Goal: Information Seeking & Learning: Learn about a topic

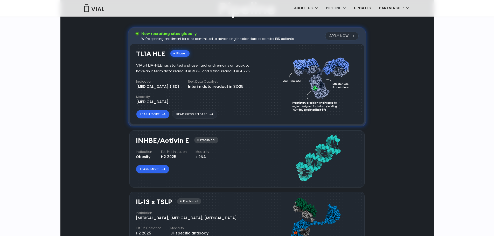
scroll to position [311, 0]
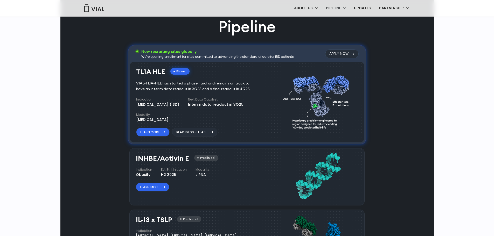
drag, startPoint x: 164, startPoint y: 141, endPoint x: 212, endPoint y: 185, distance: 65.4
click at [212, 137] on div "TL1A HLE Phase I VIAL-TL1A-HLE has started a phase 1 trial and remains on track…" at bounding box center [199, 102] width 126 height 69
click at [202, 92] on div "VIAL-TL1A-HLE has started a phase 1 trial and remains on track to have an inter…" at bounding box center [196, 86] width 121 height 11
drag, startPoint x: 199, startPoint y: 169, endPoint x: 113, endPoint y: 112, distance: 103.1
click at [113, 111] on div "Pipeline Now recruiting sites globally We're opening enrollment for sites commi…" at bounding box center [247, 208] width 362 height 384
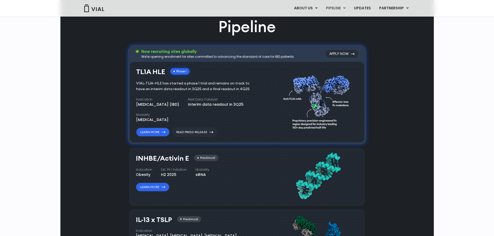
click at [191, 137] on div "TL1A HLE Phase I VIAL-TL1A-HLE has started a phase 1 trial and remains on track…" at bounding box center [199, 102] width 126 height 69
click at [161, 137] on link "Learn More" at bounding box center [152, 132] width 33 height 9
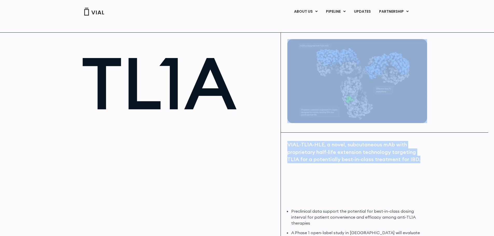
drag, startPoint x: 274, startPoint y: 138, endPoint x: 458, endPoint y: 167, distance: 186.4
click at [458, 167] on div "TL1A VIAL-TL1A-HLE, a novel, subcutaneous mAb with proprietary half-life extens…" at bounding box center [247, 152] width 494 height 241
click at [450, 170] on div "TL1A VIAL-TL1A-HLE, a novel, subcutaneous mAb with proprietary half-life extens…" at bounding box center [247, 152] width 494 height 241
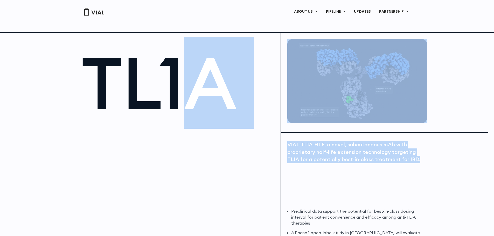
drag, startPoint x: 443, startPoint y: 183, endPoint x: 186, endPoint y: 95, distance: 271.1
click at [186, 95] on div "TL1A VIAL-TL1A-HLE, a novel, subcutaneous mAb with proprietary half-life extens…" at bounding box center [247, 152] width 494 height 241
click at [412, 164] on div "VIAL-TL1A-HLE, a novel, subcutaneous mAb with proprietary half-life extension t…" at bounding box center [356, 172] width 139 height 62
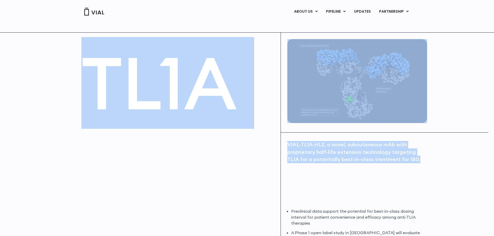
drag, startPoint x: 440, startPoint y: 178, endPoint x: 60, endPoint y: 88, distance: 390.8
click at [60, 88] on div "TL1A VIAL-TL1A-HLE, a novel, subcutaneous mAb with proprietary half-life extens…" at bounding box center [247, 152] width 494 height 241
click at [335, 167] on div "VIAL-TL1A-HLE, a novel, subcutaneous mAb with proprietary half-life extension t…" at bounding box center [356, 172] width 139 height 62
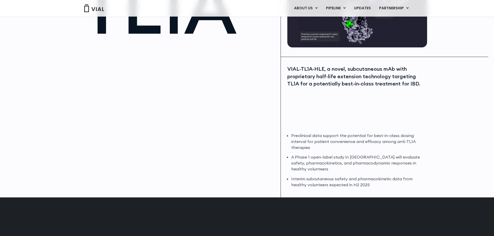
scroll to position [78, 0]
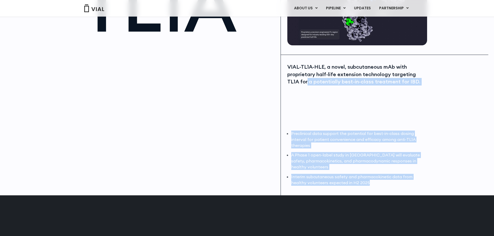
drag, startPoint x: 345, startPoint y: 128, endPoint x: 418, endPoint y: 192, distance: 96.9
click at [418, 192] on div "VIAL-TL1A-HLE, a novel, subcutaneous mAb with proprietary half-life extension t…" at bounding box center [357, 125] width 153 height 141
click at [406, 190] on div "VIAL-TL1A-HLE, a novel, subcutaneous mAb with proprietary half-life extension t…" at bounding box center [357, 125] width 153 height 141
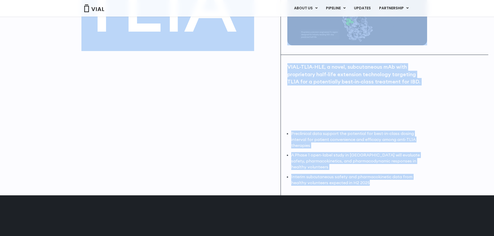
drag, startPoint x: 411, startPoint y: 190, endPoint x: 79, endPoint y: 35, distance: 367.0
click at [79, 35] on div "TL1A VIAL-TL1A-HLE, a novel, subcutaneous mAb with proprietary half-life extens…" at bounding box center [247, 75] width 374 height 241
click at [342, 137] on li "Preclinical data support the potential for best-in-class dosing interval for pa…" at bounding box center [358, 140] width 135 height 18
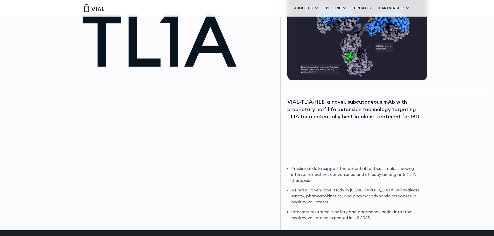
scroll to position [0, 0]
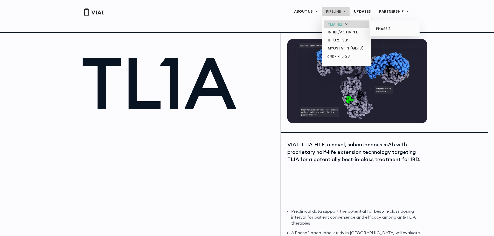
click at [342, 23] on link "TL1A HLE" at bounding box center [346, 24] width 45 height 8
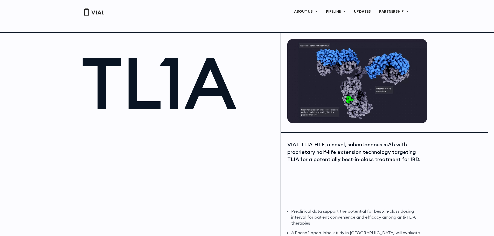
click at [95, 10] on img at bounding box center [94, 12] width 21 height 8
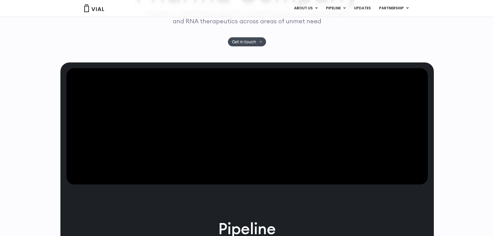
scroll to position [104, 0]
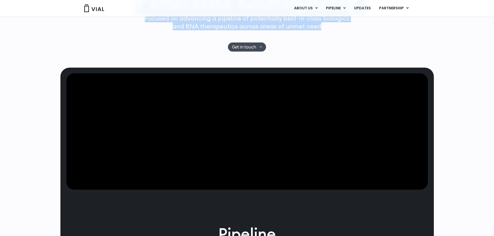
drag, startPoint x: 187, startPoint y: 59, endPoint x: 332, endPoint y: 94, distance: 149.0
click at [332, 52] on div "Next-Generation Pharma Company Focused on advancing a pipeline of potentially b…" at bounding box center [247, 6] width 332 height 92
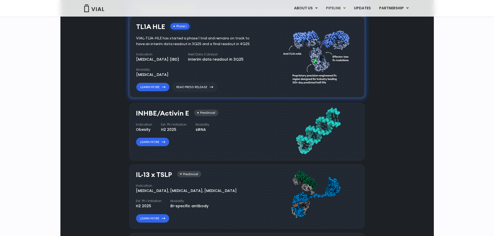
scroll to position [363, 0]
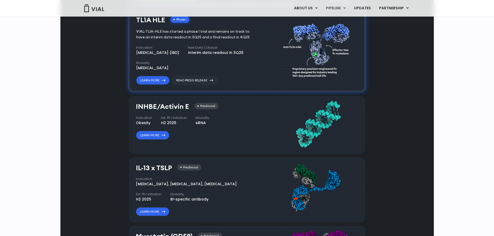
drag, startPoint x: 141, startPoint y: 61, endPoint x: 301, endPoint y: 61, distance: 159.8
click at [301, 10] on div "Now recruiting sites globally We're opening enrollment for sites committed to a…" at bounding box center [247, 3] width 235 height 14
click at [300, 10] on div "Now recruiting sites globally We're opening enrollment for sites committed to a…" at bounding box center [247, 3] width 235 height 14
drag, startPoint x: 279, startPoint y: 58, endPoint x: 185, endPoint y: 36, distance: 96.7
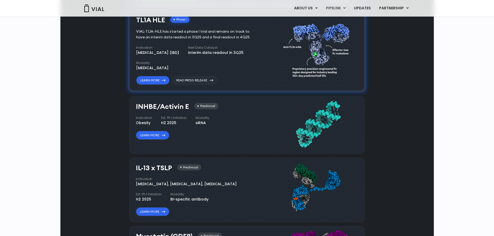
click at [185, 36] on div "Pipeline Now recruiting sites globally We're opening enrollment for sites commi…" at bounding box center [246, 156] width 235 height 384
drag, startPoint x: 104, startPoint y: 50, endPoint x: 217, endPoint y: 140, distance: 144.4
click at [217, 140] on div "Pipeline Now recruiting sites globally We're opening enrollment for sites commi…" at bounding box center [247, 156] width 362 height 384
click at [102, 99] on div "Pipeline Now recruiting sites globally We're opening enrollment for sites commi…" at bounding box center [247, 156] width 362 height 384
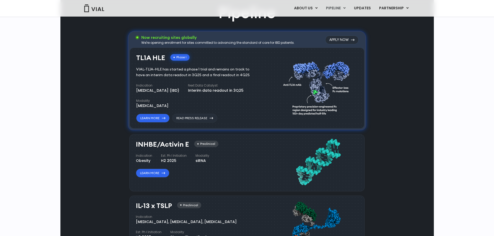
scroll to position [337, 0]
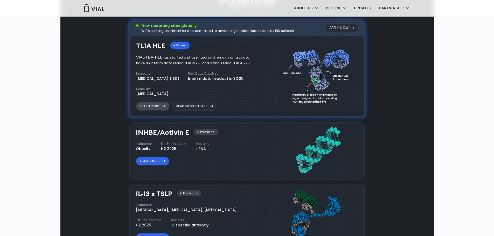
click at [155, 111] on link "Learn More" at bounding box center [152, 106] width 33 height 9
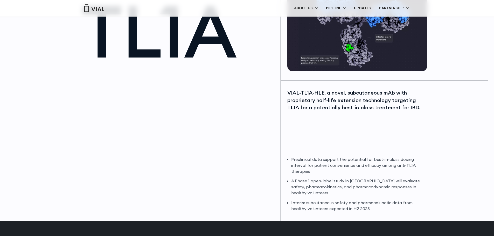
scroll to position [52, 0]
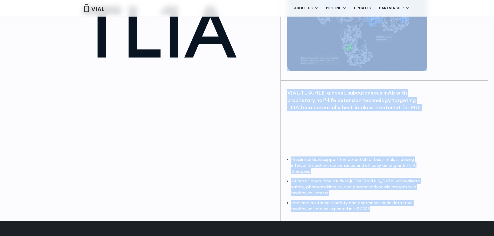
drag, startPoint x: 279, startPoint y: 85, endPoint x: 414, endPoint y: 208, distance: 182.5
click at [414, 208] on div "TL1A VIAL-TL1A-HLE, a novel, subcutaneous mAb with proprietary half-life extens…" at bounding box center [247, 101] width 374 height 241
click at [414, 208] on li "Interim subcutaneous safety and pharmacokinetic data from healthy volunteers ex…" at bounding box center [358, 206] width 135 height 12
drag, startPoint x: 412, startPoint y: 210, endPoint x: 251, endPoint y: 68, distance: 213.6
click at [251, 68] on div "TL1A VIAL-TL1A-HLE, a novel, subcutaneous mAb with proprietary half-life extens…" at bounding box center [247, 101] width 374 height 241
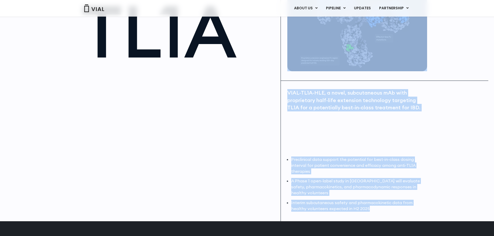
click at [345, 142] on div "VIAL-TL1A-HLE, a novel, subcutaneous mAb with proprietary half-life extension t…" at bounding box center [356, 120] width 139 height 62
drag, startPoint x: 409, startPoint y: 211, endPoint x: 216, endPoint y: 55, distance: 248.4
click at [216, 55] on div "TL1A VIAL-TL1A-HLE, a novel, subcutaneous mAb with proprietary half-life extens…" at bounding box center [247, 101] width 374 height 241
click at [346, 142] on div "VIAL-TL1A-HLE, a novel, subcutaneous mAb with proprietary half-life extension t…" at bounding box center [356, 120] width 139 height 62
drag, startPoint x: 269, startPoint y: 79, endPoint x: 417, endPoint y: 207, distance: 195.5
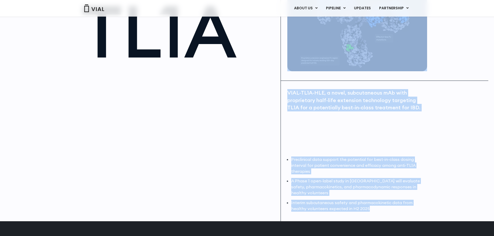
click at [417, 207] on div "TL1A VIAL-TL1A-HLE, a novel, subcutaneous mAb with proprietary half-life extens…" at bounding box center [247, 101] width 374 height 241
click at [417, 207] on li "Interim subcutaneous safety and pharmacokinetic data from healthy volunteers ex…" at bounding box center [358, 206] width 135 height 12
drag, startPoint x: 420, startPoint y: 209, endPoint x: 270, endPoint y: 91, distance: 191.4
click at [226, 54] on div "TL1A VIAL-TL1A-HLE, a novel, subcutaneous mAb with proprietary half-life extens…" at bounding box center [247, 101] width 374 height 241
click at [366, 137] on div "VIAL-TL1A-HLE, a novel, subcutaneous mAb with proprietary half-life extension t…" at bounding box center [356, 120] width 139 height 62
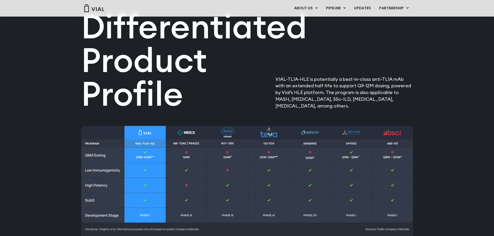
scroll to position [536, 0]
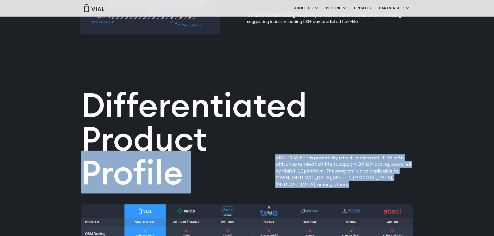
drag, startPoint x: 261, startPoint y: 155, endPoint x: 374, endPoint y: 195, distance: 119.5
click at [374, 195] on div "Differentiated Product Profile​ VIAL-TL1A-HLE is potentially a best-in-class an…" at bounding box center [247, 204] width 332 height 318
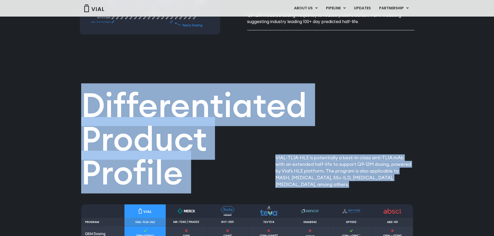
drag, startPoint x: 366, startPoint y: 194, endPoint x: 63, endPoint y: 99, distance: 317.3
click at [63, 99] on div "Differentiated Product Profile​ VIAL-TL1A-HLE is potentially a best-in-class an…" at bounding box center [247, 207] width 494 height 325
click at [287, 148] on h2 "Differentiated Product Profile​" at bounding box center [191, 138] width 220 height 101
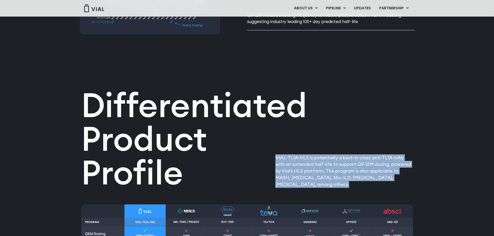
drag, startPoint x: 264, startPoint y: 156, endPoint x: 367, endPoint y: 192, distance: 109.3
click at [367, 192] on div "Differentiated Product Profile​ VIAL-TL1A-HLE is potentially a best-in-class an…" at bounding box center [247, 204] width 332 height 318
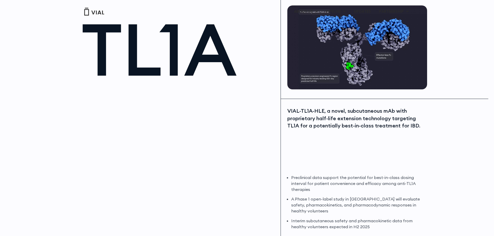
scroll to position [0, 0]
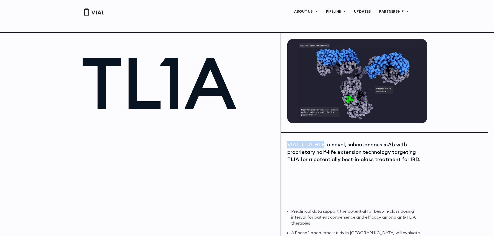
drag, startPoint x: 285, startPoint y: 143, endPoint x: 323, endPoint y: 142, distance: 38.1
click at [323, 142] on div "VIAL-TL1A-HLE, a novel, subcutaneous mAb with proprietary half-life extension t…" at bounding box center [357, 203] width 153 height 141
copy div "VIAL-TL1A-HLE"
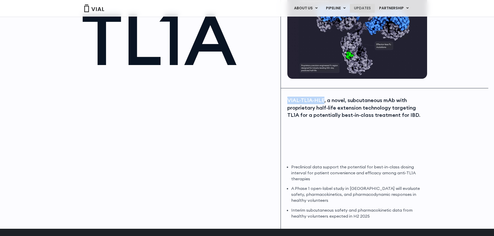
scroll to position [26, 0]
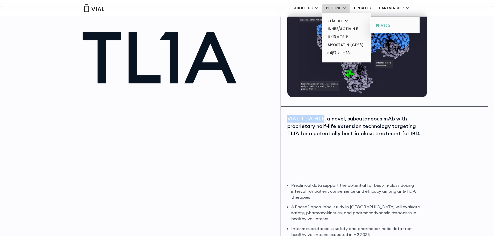
click at [395, 26] on link "PHASE 2" at bounding box center [394, 26] width 45 height 8
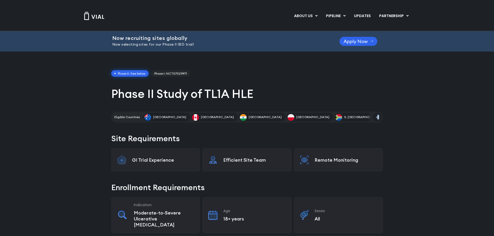
drag, startPoint x: 377, startPoint y: 118, endPoint x: 410, endPoint y: 129, distance: 34.9
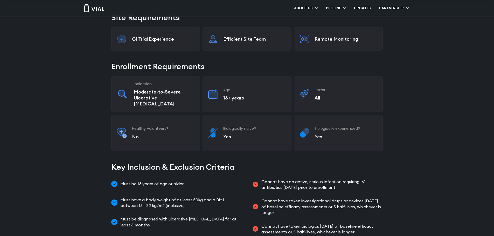
scroll to position [26, 0]
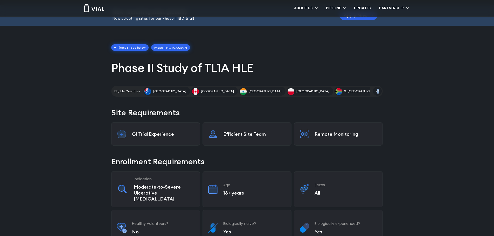
click at [179, 46] on link "Phase I: NCT07029971" at bounding box center [170, 47] width 39 height 7
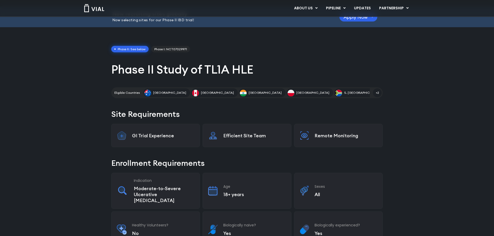
scroll to position [0, 0]
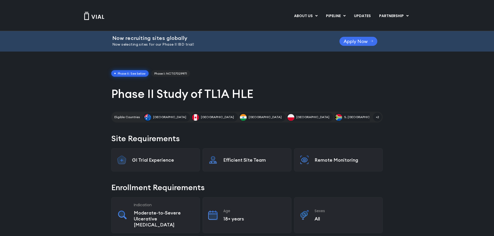
click at [351, 41] on span "Apply Now" at bounding box center [356, 41] width 24 height 4
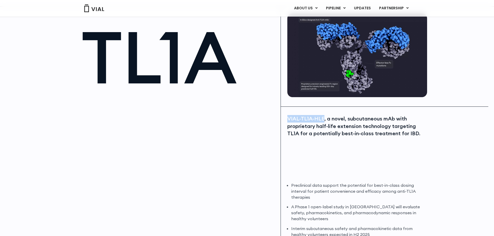
drag, startPoint x: 286, startPoint y: 115, endPoint x: 323, endPoint y: 118, distance: 37.0
click at [323, 118] on div "VIAL-TL1A-HLE, a novel, subcutaneous mAb with proprietary half-life extension t…" at bounding box center [357, 177] width 153 height 141
copy div "VIAL-TL1A-HLE"
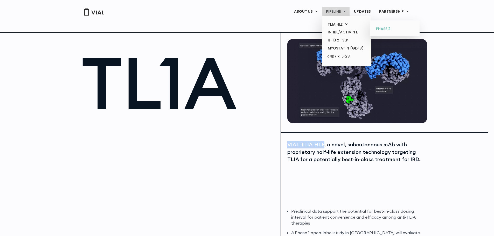
click at [381, 27] on link "PHASE 2" at bounding box center [394, 29] width 45 height 8
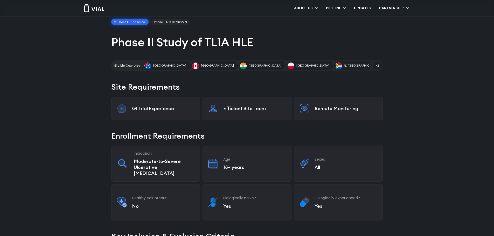
scroll to position [52, 0]
